Goal: Task Accomplishment & Management: Manage account settings

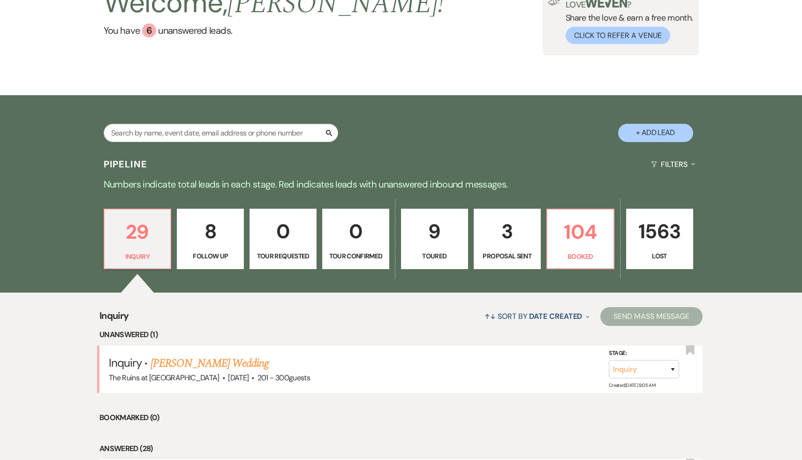
scroll to position [91, 0]
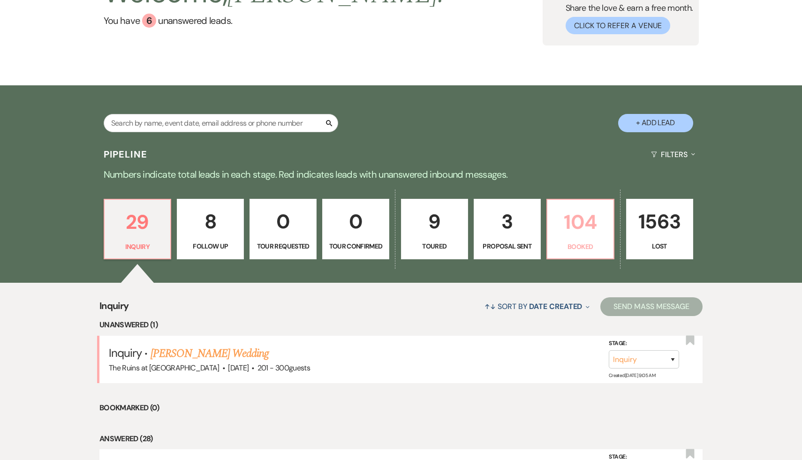
click at [581, 217] on p "104" at bounding box center [580, 221] width 55 height 31
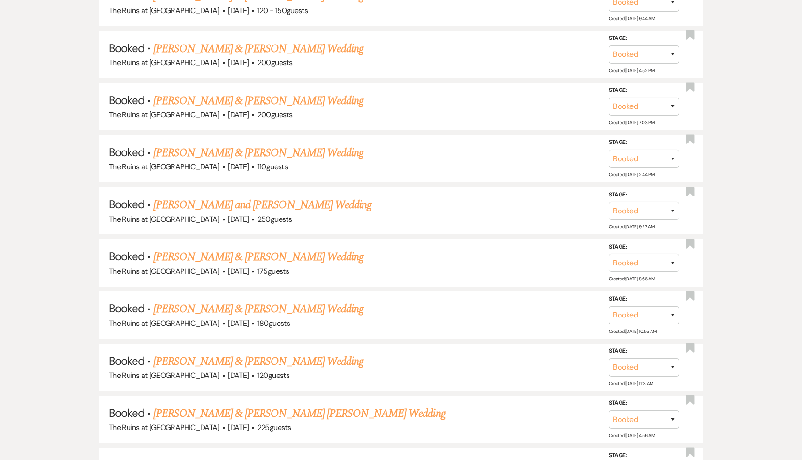
scroll to position [3061, 0]
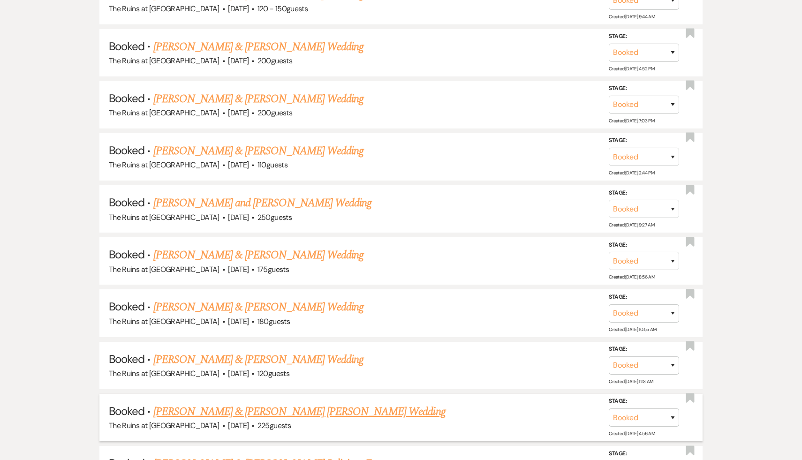
click at [270, 403] on link "[PERSON_NAME] & [PERSON_NAME] [PERSON_NAME] Wedding" at bounding box center [299, 411] width 292 height 17
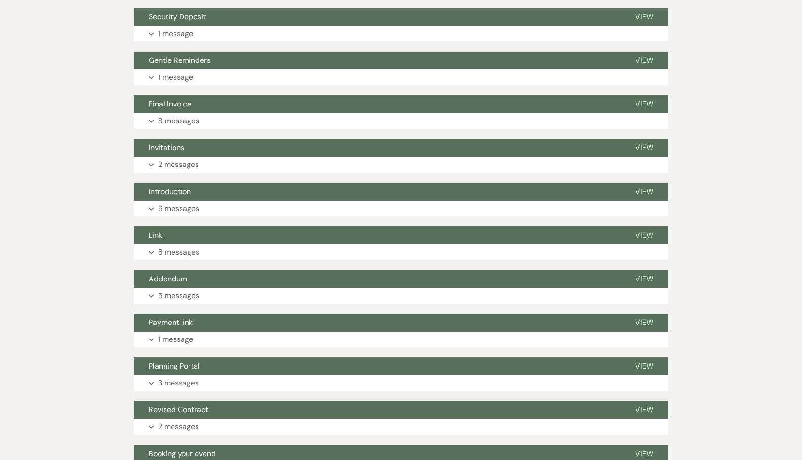
scroll to position [422, 0]
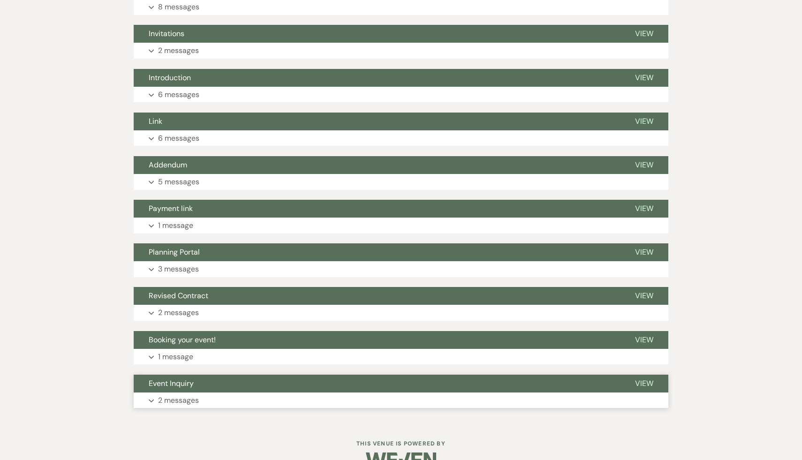
click at [183, 378] on span "Event Inquiry" at bounding box center [171, 383] width 45 height 10
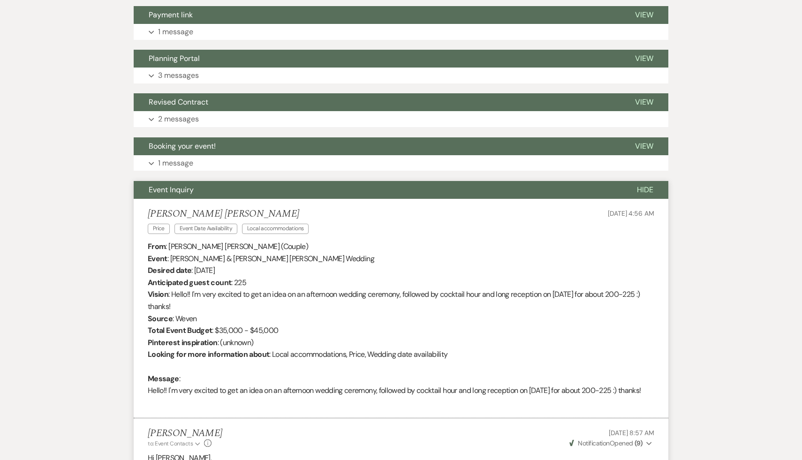
scroll to position [533, 0]
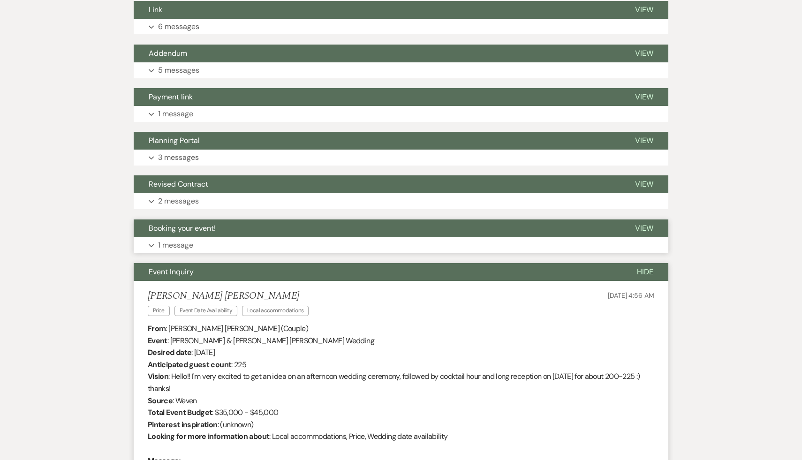
click at [207, 223] on span "Booking your event!" at bounding box center [182, 228] width 67 height 10
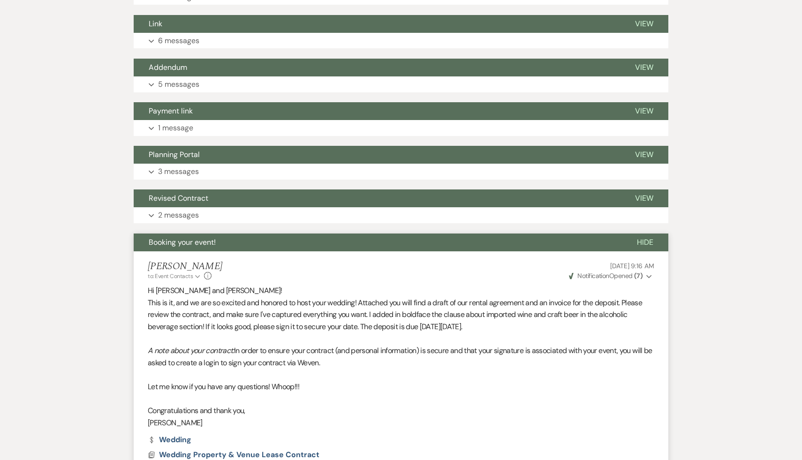
scroll to position [502, 0]
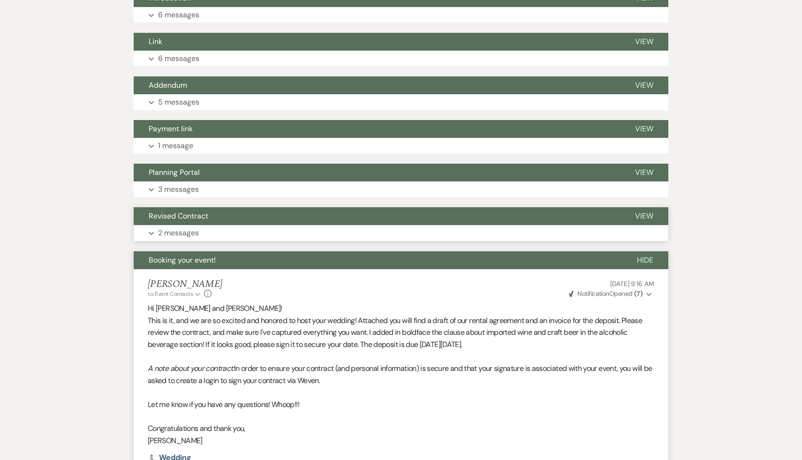
click at [194, 211] on span "Revised Contract" at bounding box center [179, 216] width 60 height 10
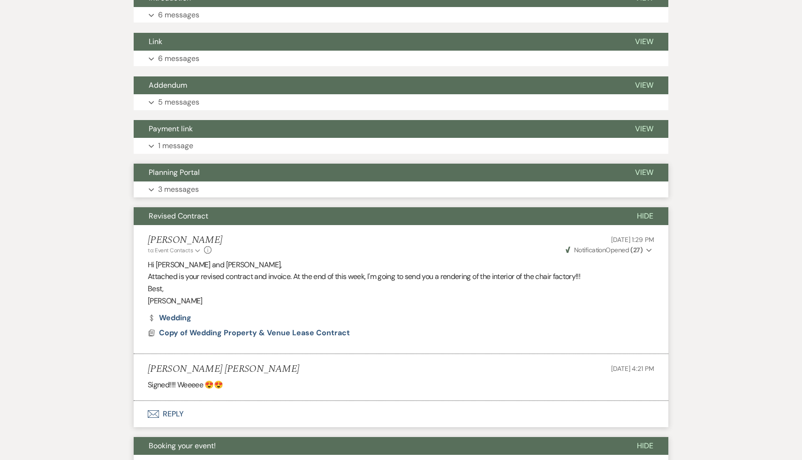
click at [188, 167] on span "Planning Portal" at bounding box center [174, 172] width 51 height 10
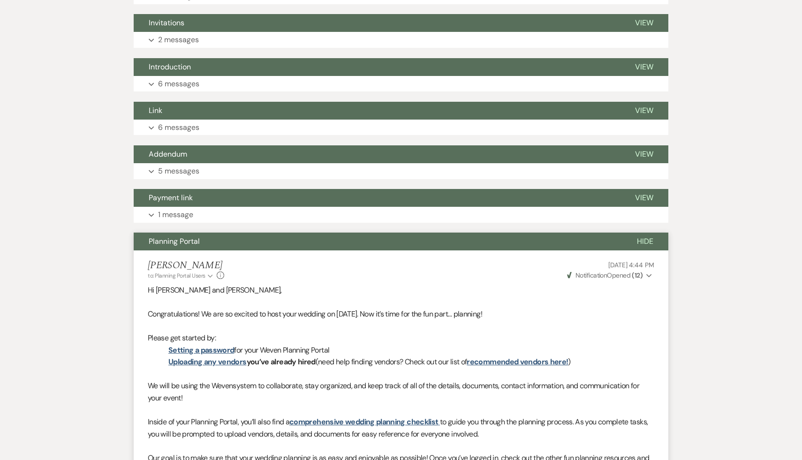
scroll to position [343, 0]
